Goal: Task Accomplishment & Management: Use online tool/utility

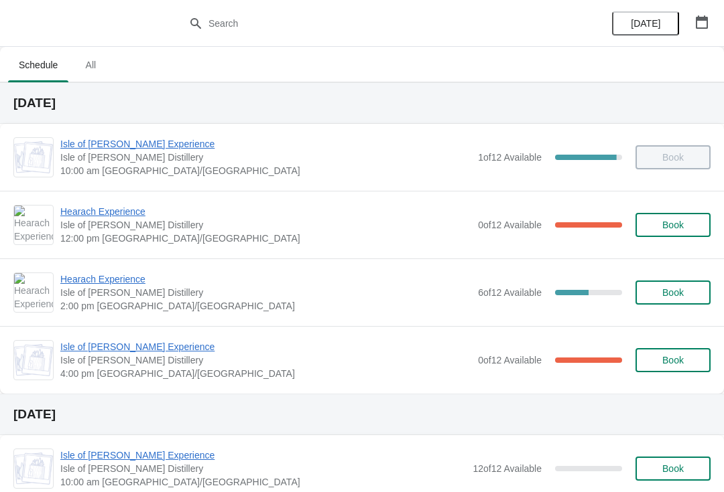
click at [125, 218] on span "Hearach Experience" at bounding box center [265, 211] width 411 height 13
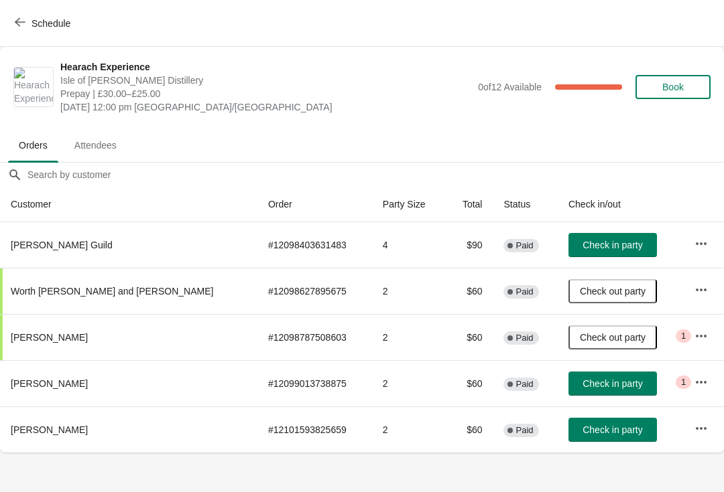
click at [604, 238] on button "Check in party" at bounding box center [612, 245] width 88 height 24
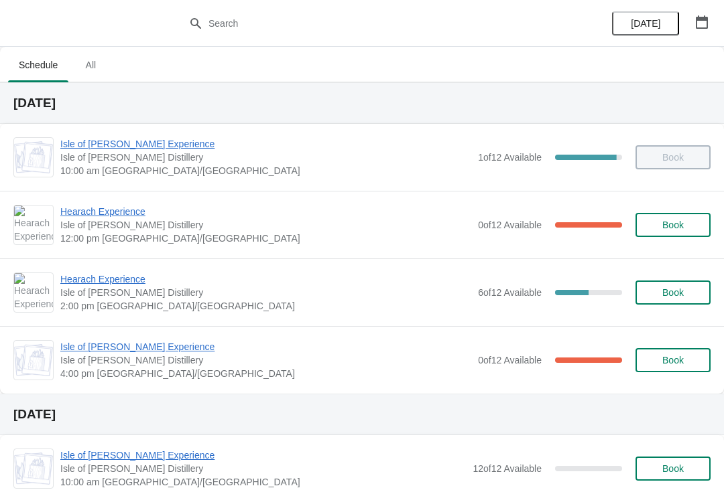
click at [132, 213] on span "Hearach Experience" at bounding box center [265, 211] width 411 height 13
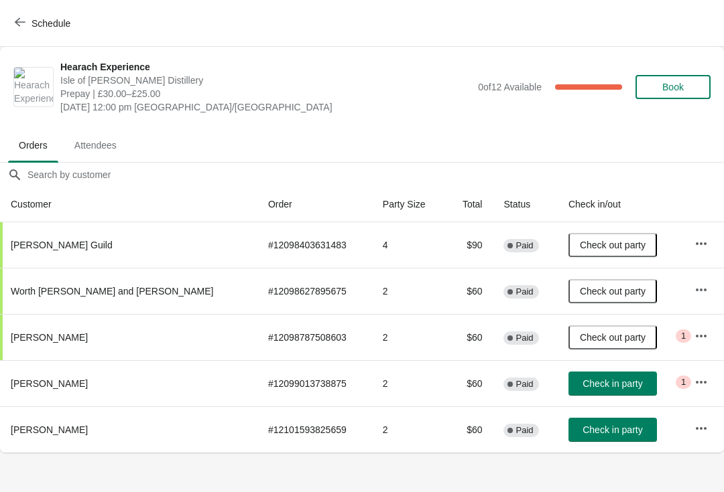
click at [602, 433] on span "Check in party" at bounding box center [612, 430] width 60 height 11
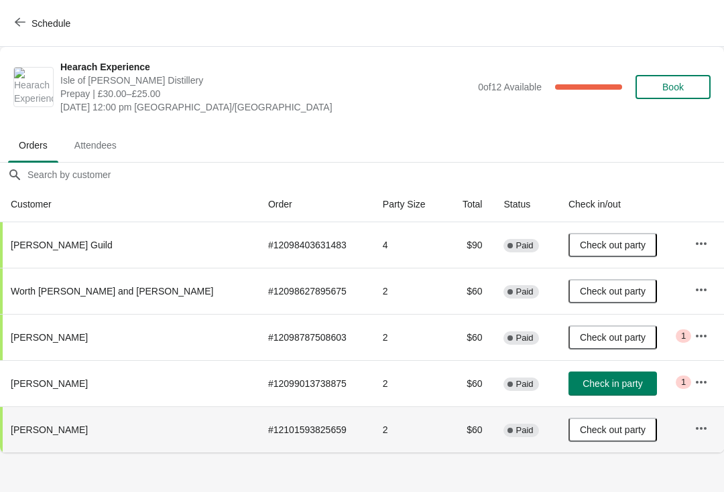
click at [568, 376] on button "Check in party" at bounding box center [612, 384] width 88 height 24
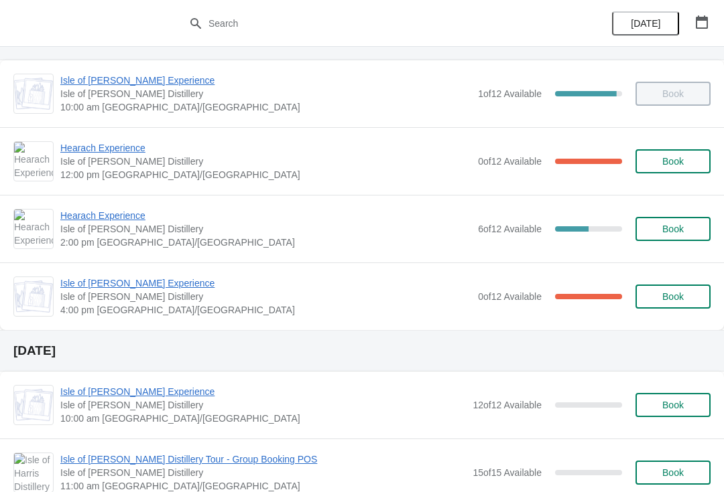
scroll to position [68, 0]
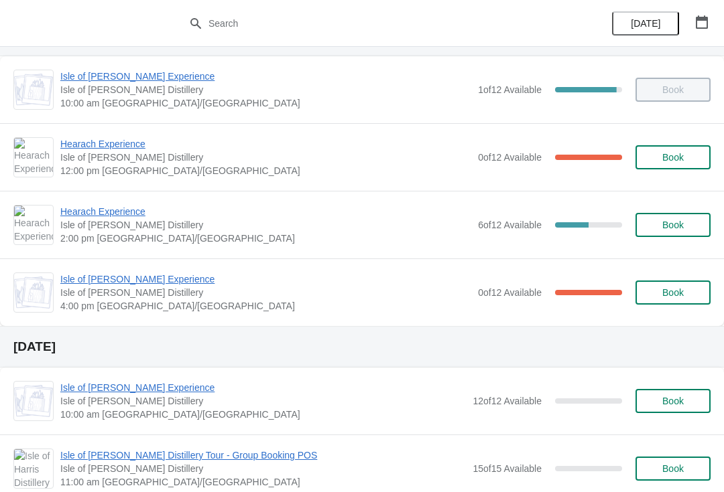
click at [109, 142] on span "Hearach Experience" at bounding box center [265, 143] width 411 height 13
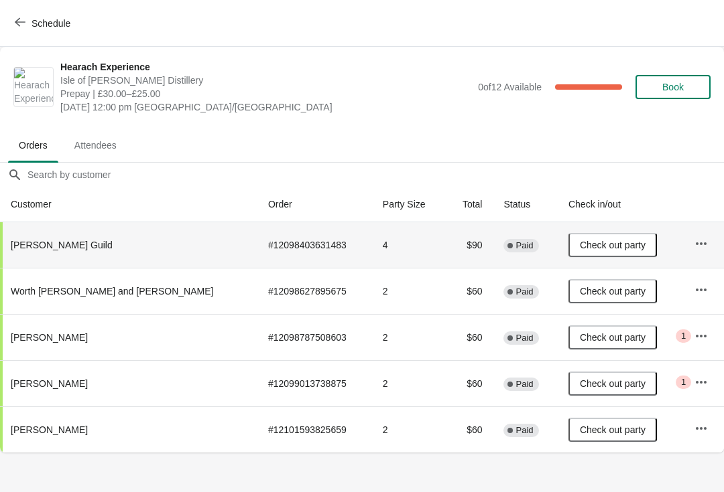
click at [700, 242] on icon "button" at bounding box center [700, 243] width 13 height 13
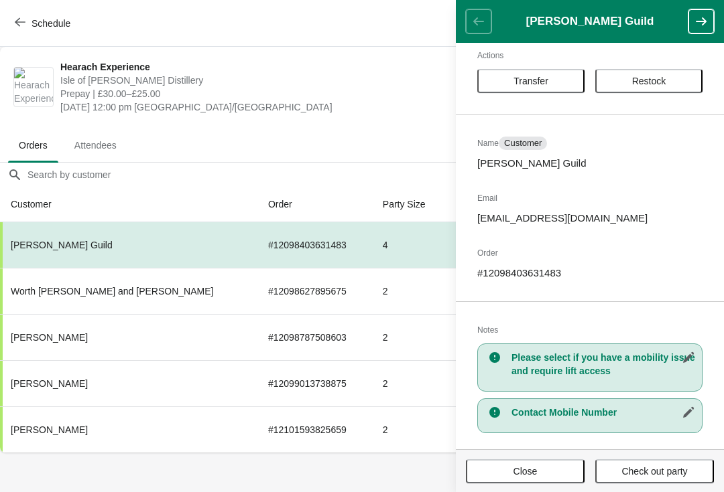
click at [534, 482] on button "Close" at bounding box center [525, 472] width 119 height 24
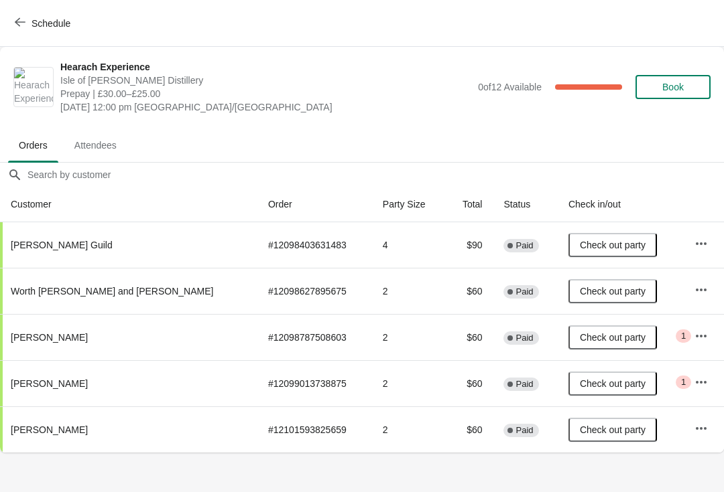
scroll to position [15, 0]
